Goal: Task Accomplishment & Management: Use online tool/utility

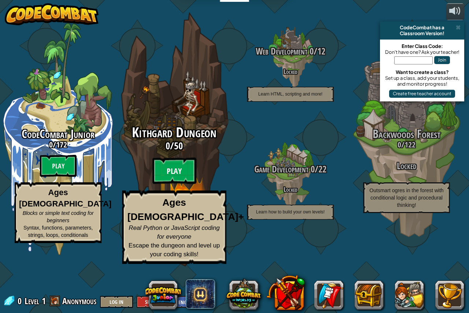
click at [172, 184] on btn "Play" at bounding box center [174, 171] width 44 height 26
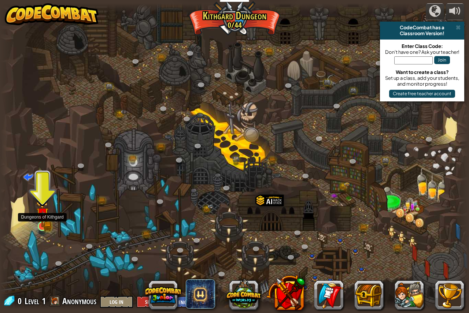
click at [42, 225] on img at bounding box center [42, 213] width 12 height 27
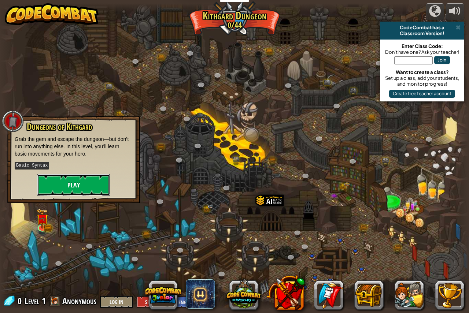
click at [61, 193] on button "Play" at bounding box center [73, 185] width 73 height 22
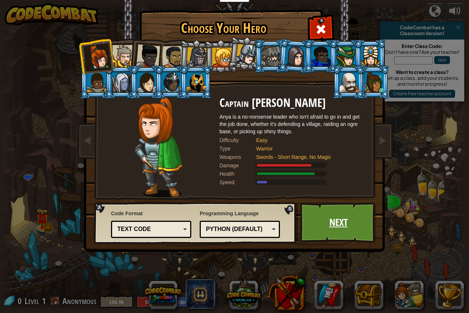
click at [323, 223] on link "Next" at bounding box center [338, 222] width 77 height 40
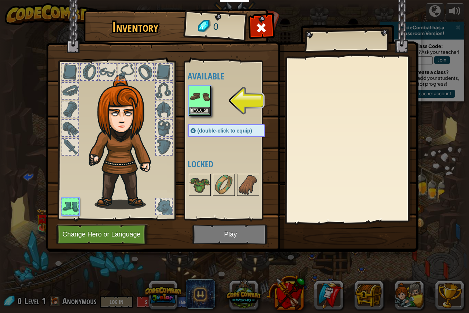
click at [199, 101] on img at bounding box center [199, 96] width 20 height 20
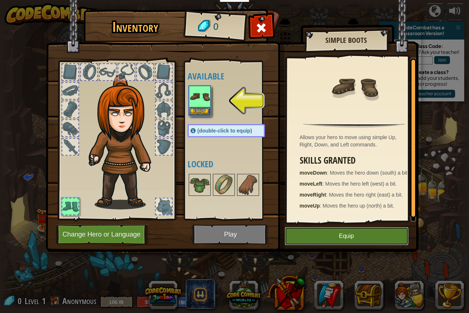
drag, startPoint x: 359, startPoint y: 237, endPoint x: 354, endPoint y: 236, distance: 4.5
click at [357, 237] on button "Equip" at bounding box center [346, 236] width 124 height 18
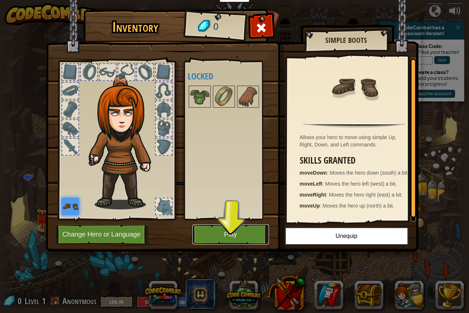
click at [247, 240] on button "Play" at bounding box center [230, 234] width 77 height 20
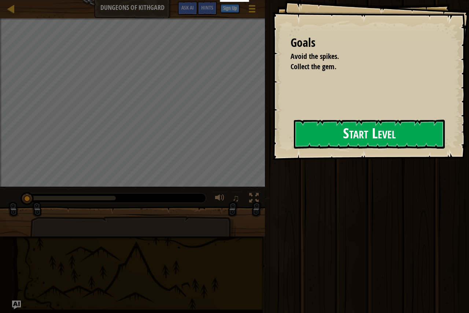
click at [344, 134] on button "Start Level" at bounding box center [369, 134] width 151 height 29
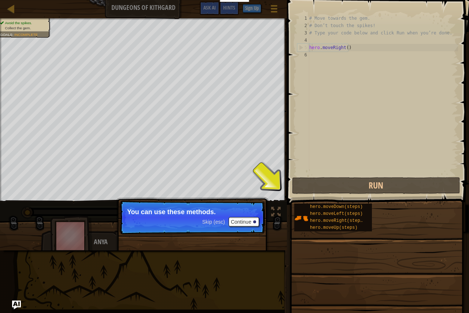
click at [244, 216] on p "Skip (esc) Continue You can use these methods." at bounding box center [191, 218] width 145 height 34
click at [245, 220] on button "Continue" at bounding box center [243, 222] width 30 height 10
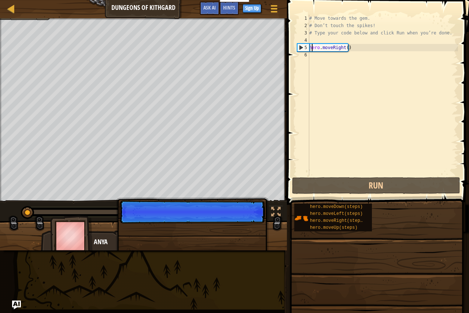
scroll to position [3, 0]
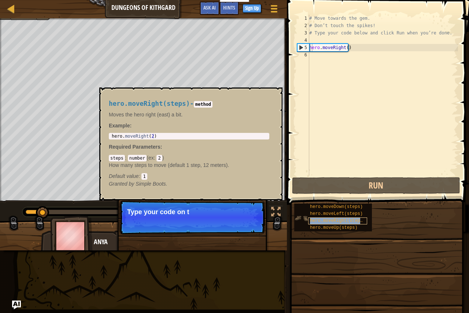
click at [328, 223] on div "hero.moveRight(steps)" at bounding box center [337, 220] width 59 height 7
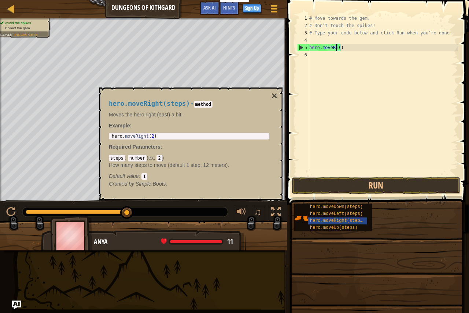
type textarea "hero.moveR()"
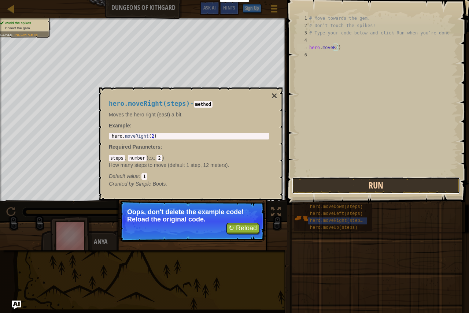
click at [351, 187] on button "Run" at bounding box center [376, 185] width 168 height 17
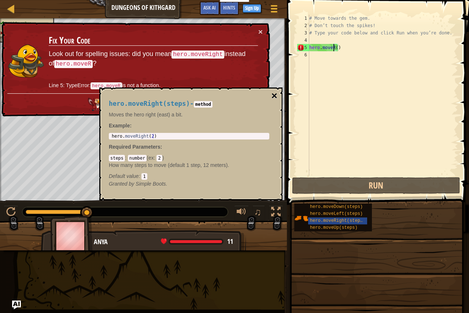
click at [274, 96] on button "×" at bounding box center [274, 96] width 6 height 10
